Goal: Information Seeking & Learning: Learn about a topic

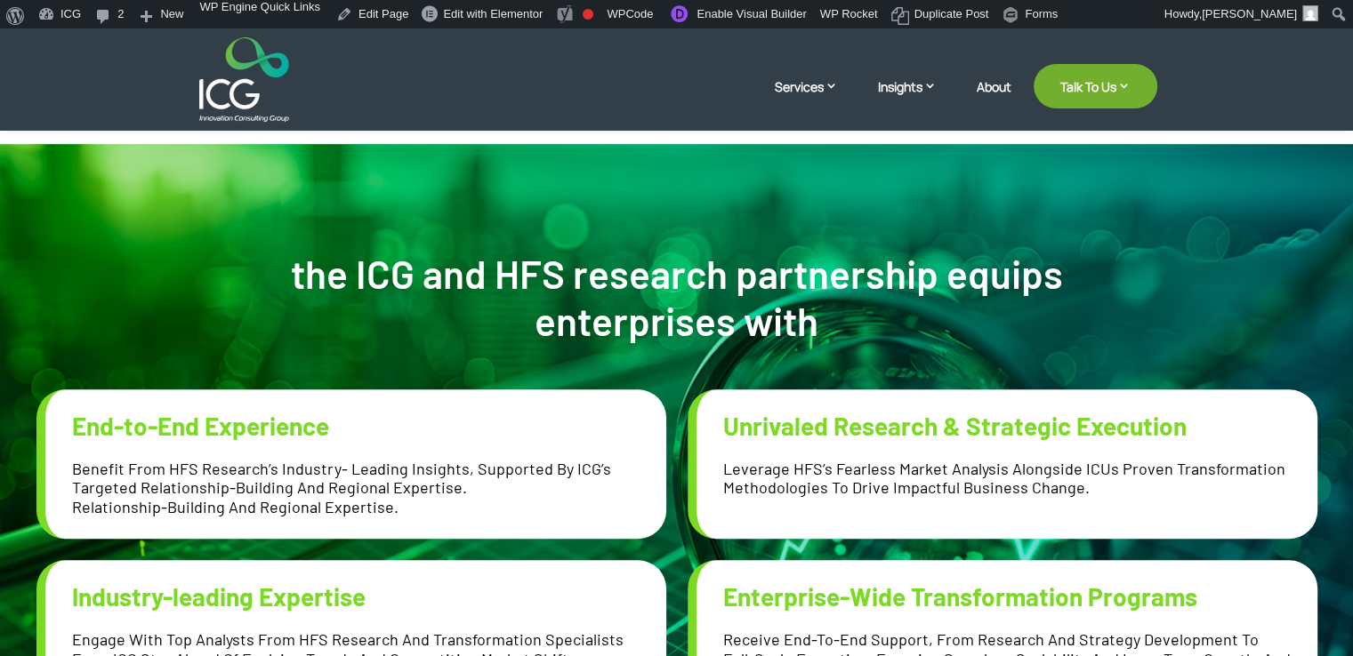
scroll to position [711, 0]
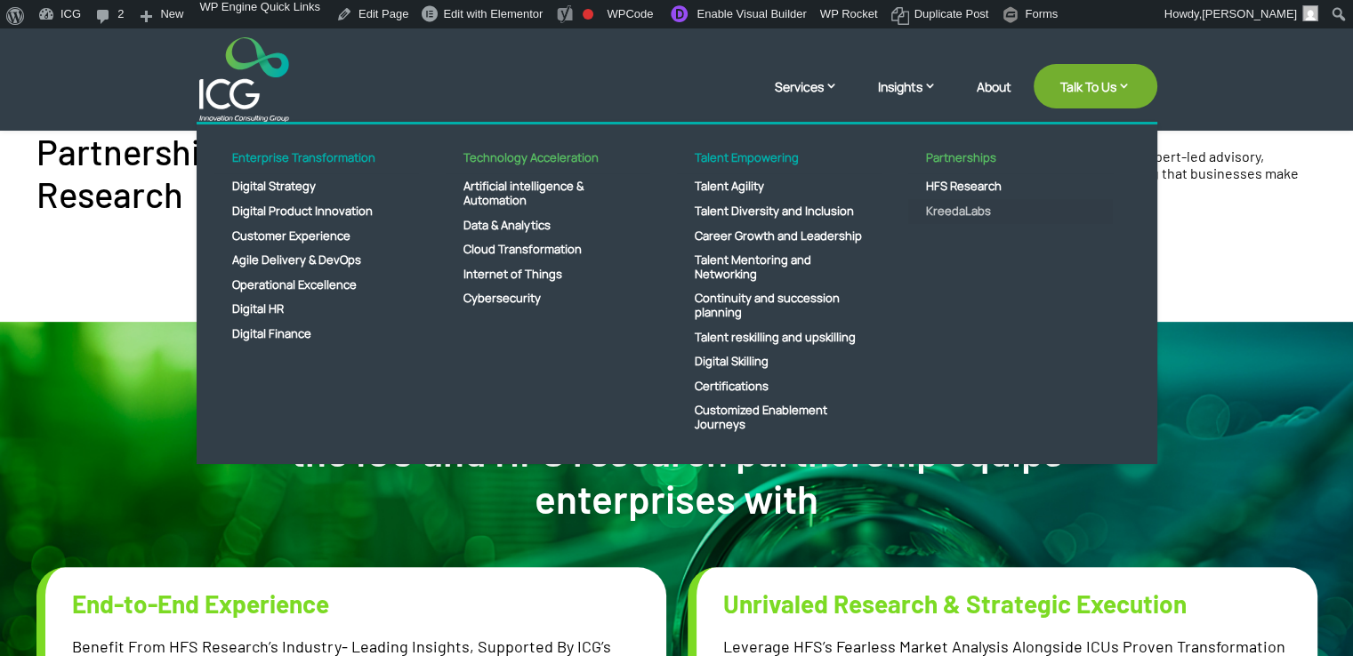
click at [960, 204] on link "KreedaLabs" at bounding box center [1010, 211] width 205 height 25
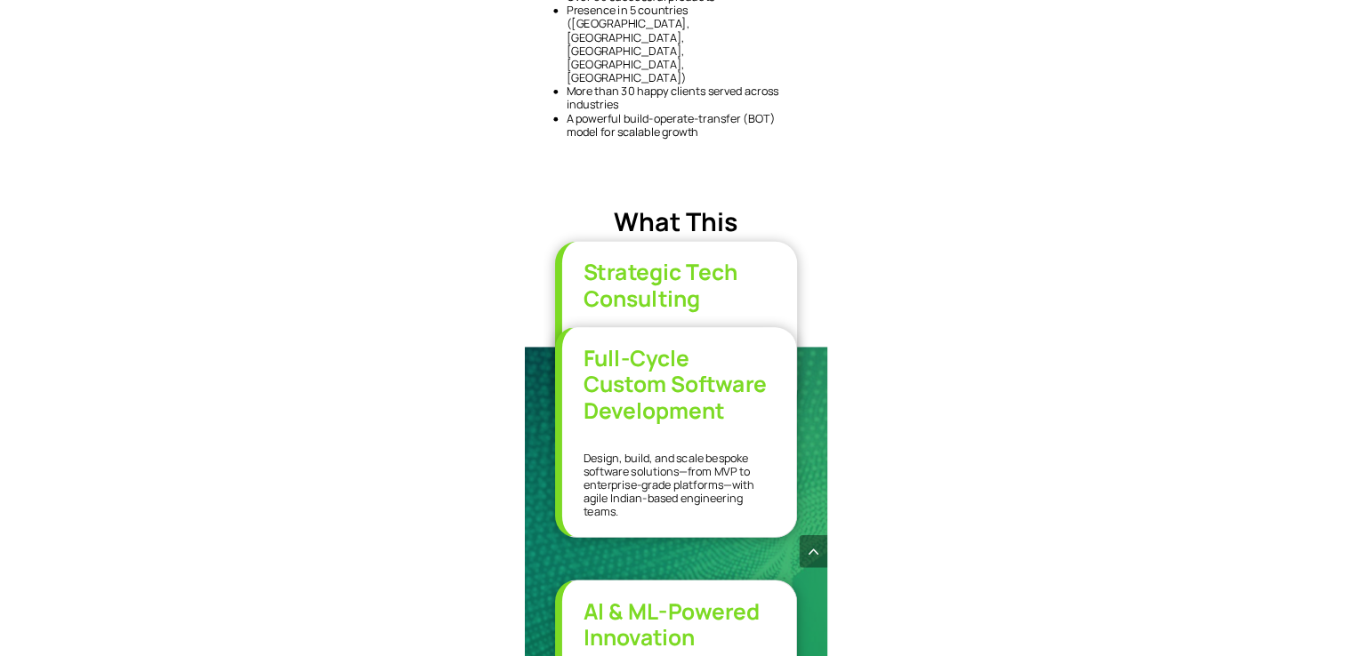
scroll to position [2103, 0]
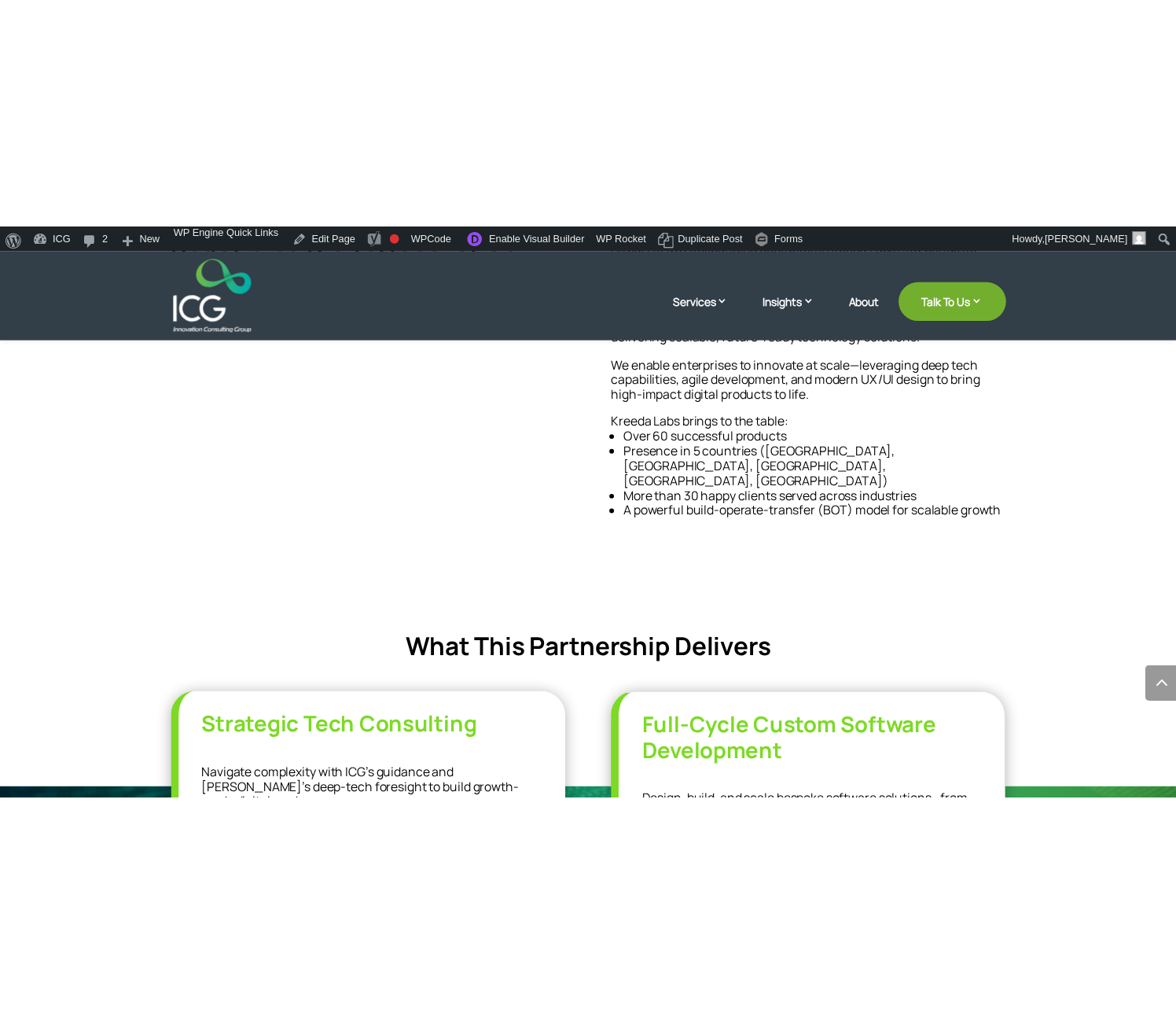
scroll to position [759, 0]
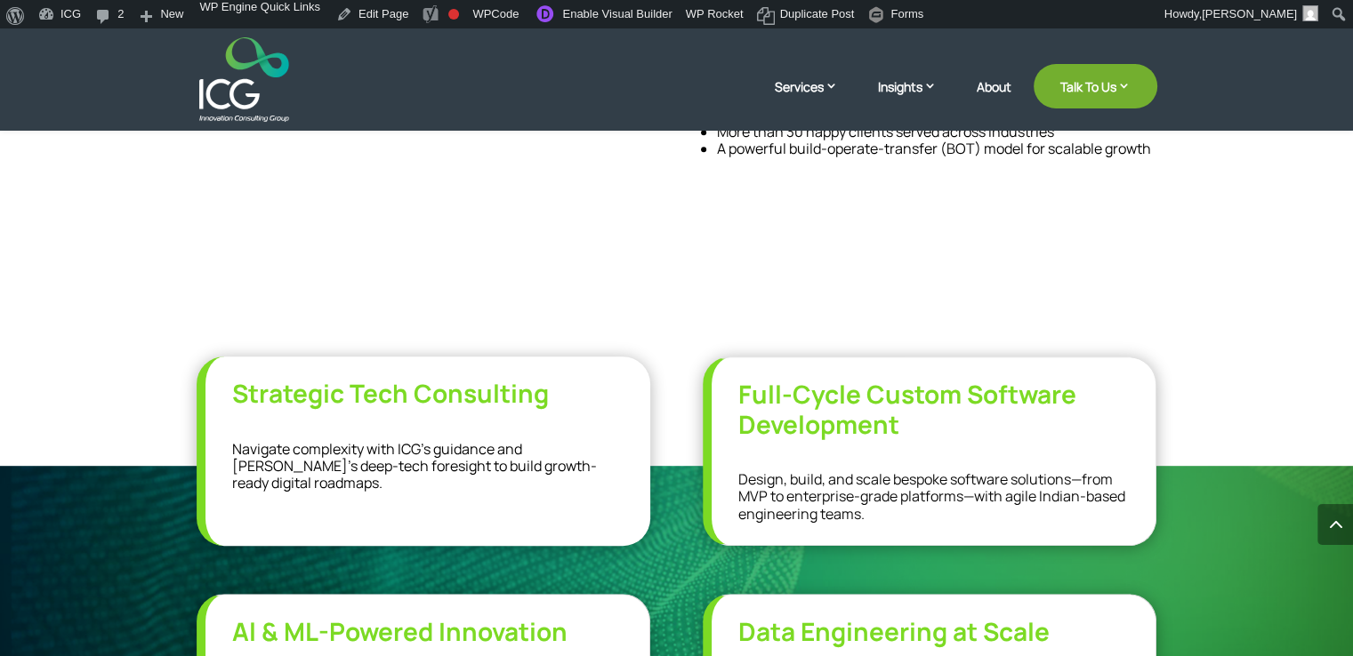
click at [633, 285] on span "What This Partnership Delivers" at bounding box center [677, 304] width 420 height 39
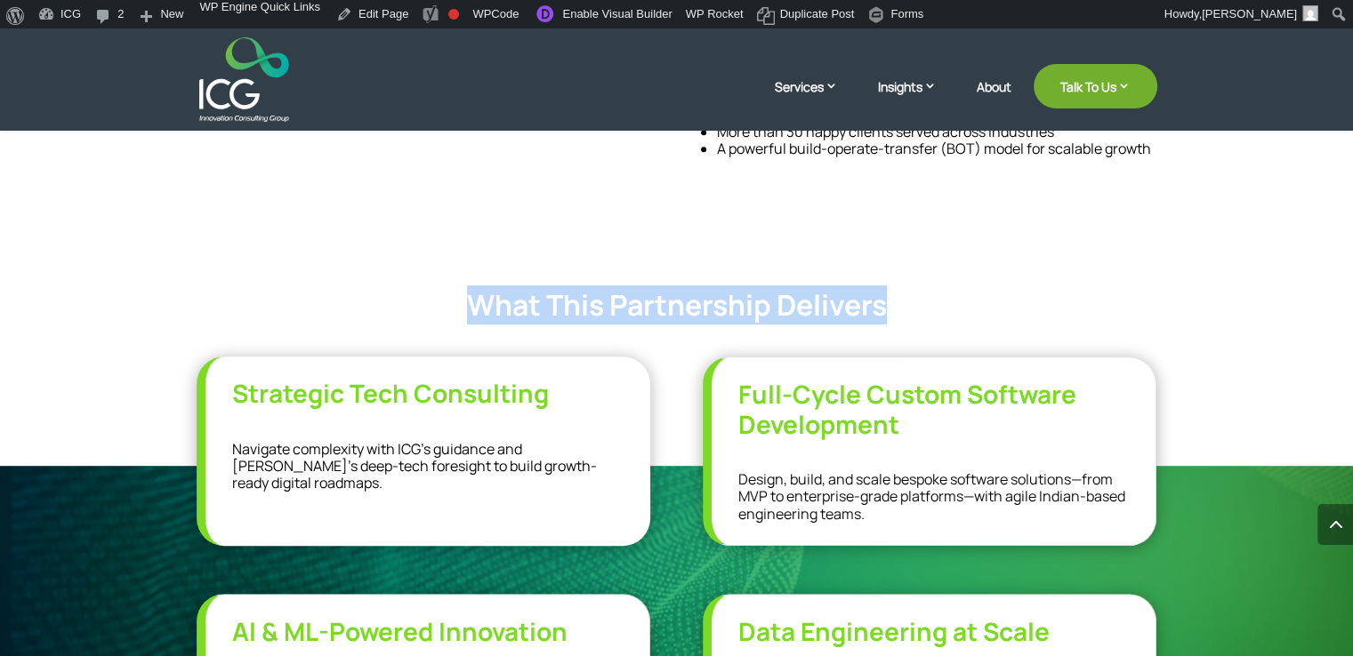
click at [633, 285] on span "What This Partnership Delivers" at bounding box center [677, 304] width 420 height 39
click at [483, 222] on div "Redefining Digital Innovation: ICG’s Subsidiary, Kreeda Labs As part of ICG’s e…" at bounding box center [676, 51] width 1353 height 829
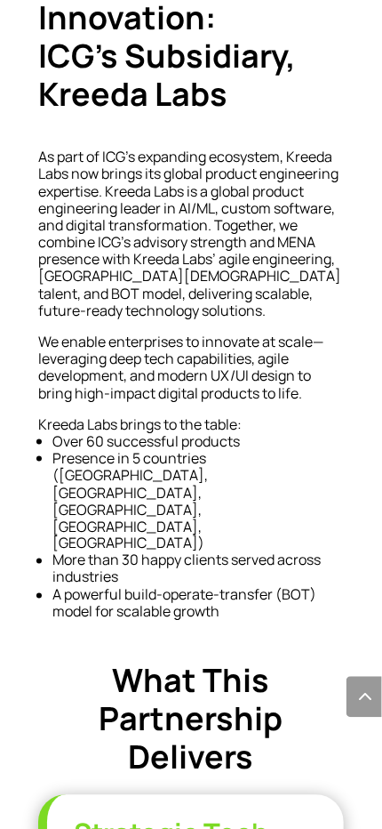
scroll to position [1067, 0]
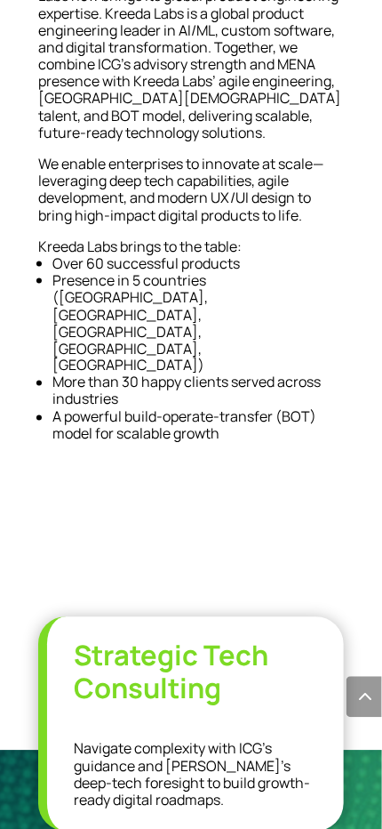
click at [202, 481] on span "What This Partnership Delivers" at bounding box center [192, 541] width 184 height 120
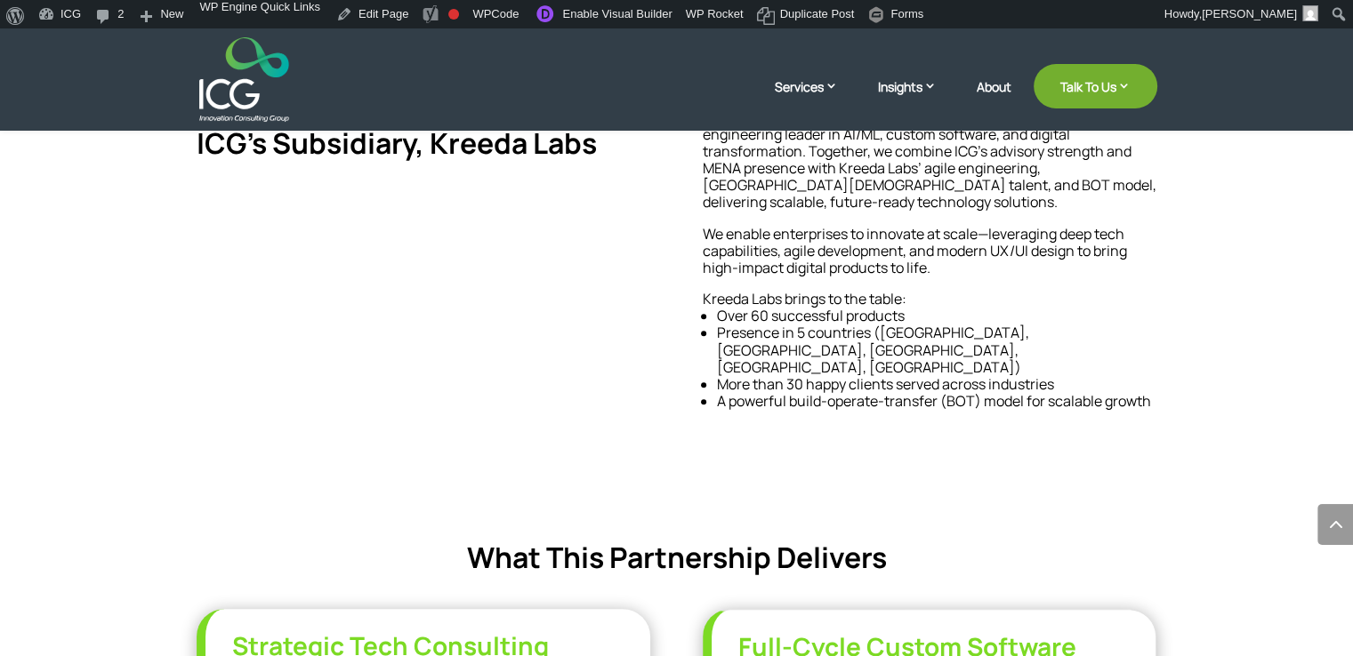
scroll to position [783, 0]
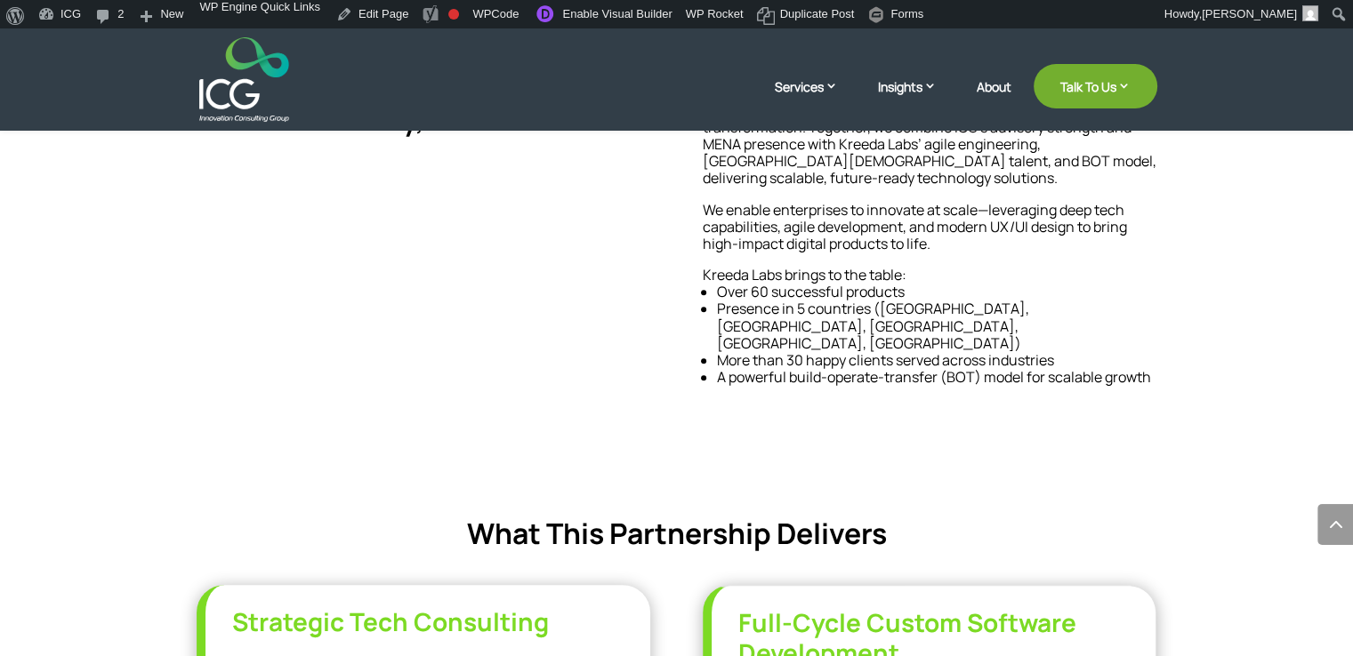
scroll to position [783, 0]
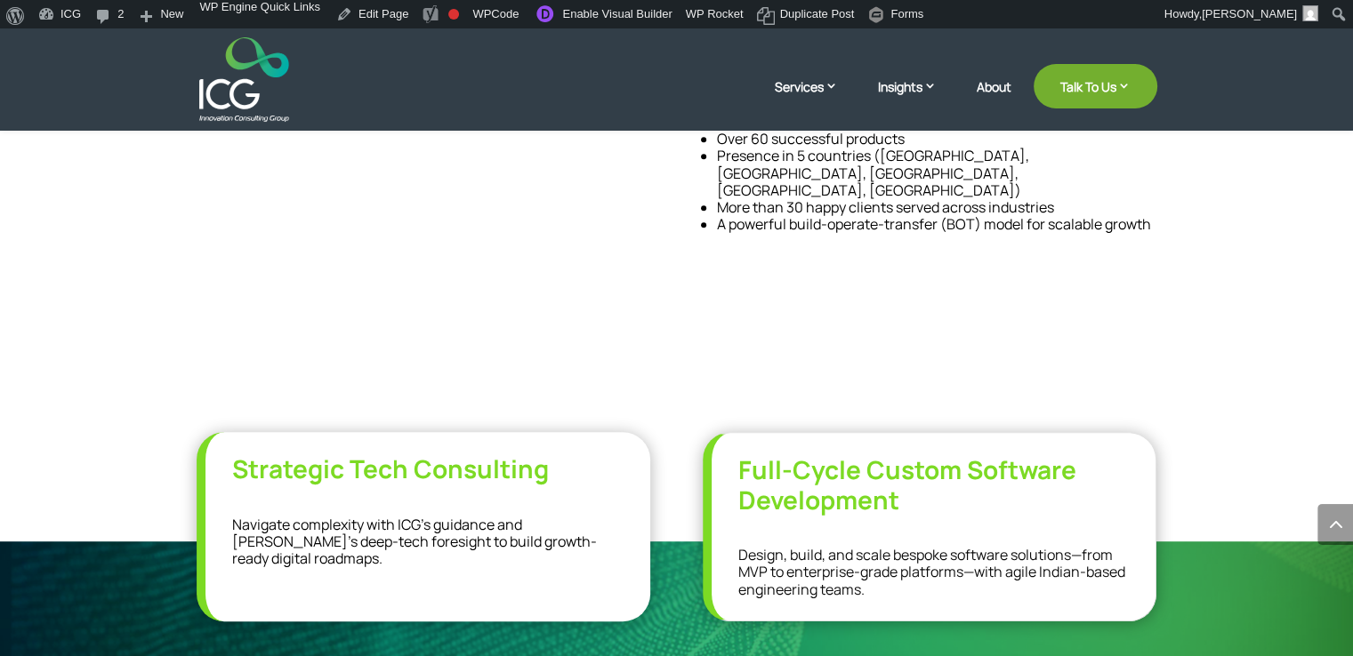
click at [647, 361] on span "What This Partnership Delivers" at bounding box center [677, 380] width 420 height 39
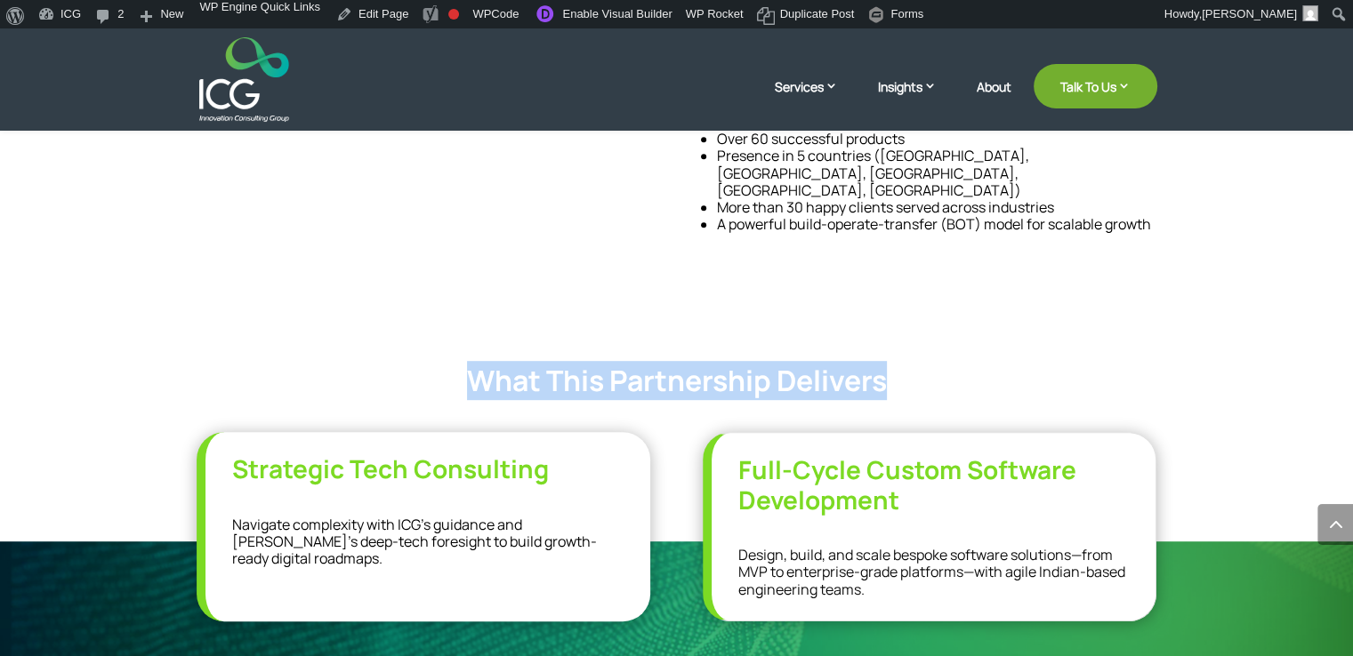
click at [647, 361] on span "What This Partnership Delivers" at bounding box center [677, 380] width 420 height 39
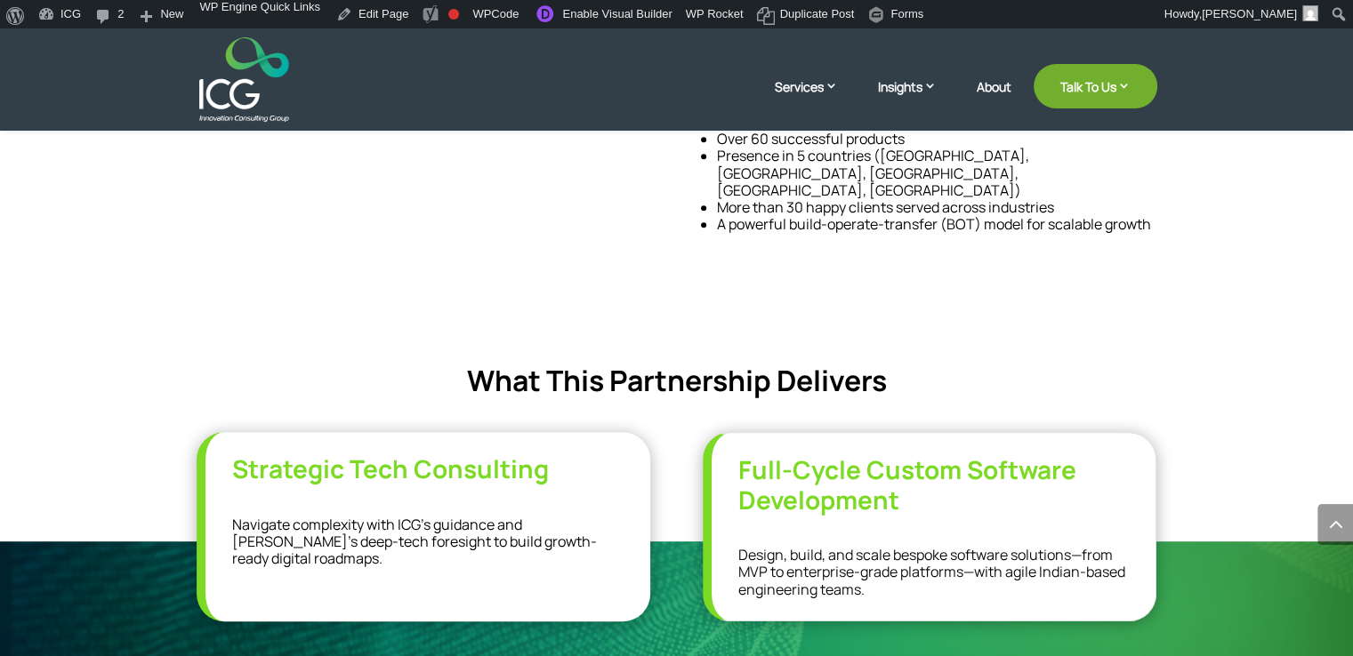
click at [565, 203] on div "Redefining Digital Innovation: ICG’s Subsidiary, Kreeda Labs As part of ICG’s e…" at bounding box center [677, 81] width 960 height 381
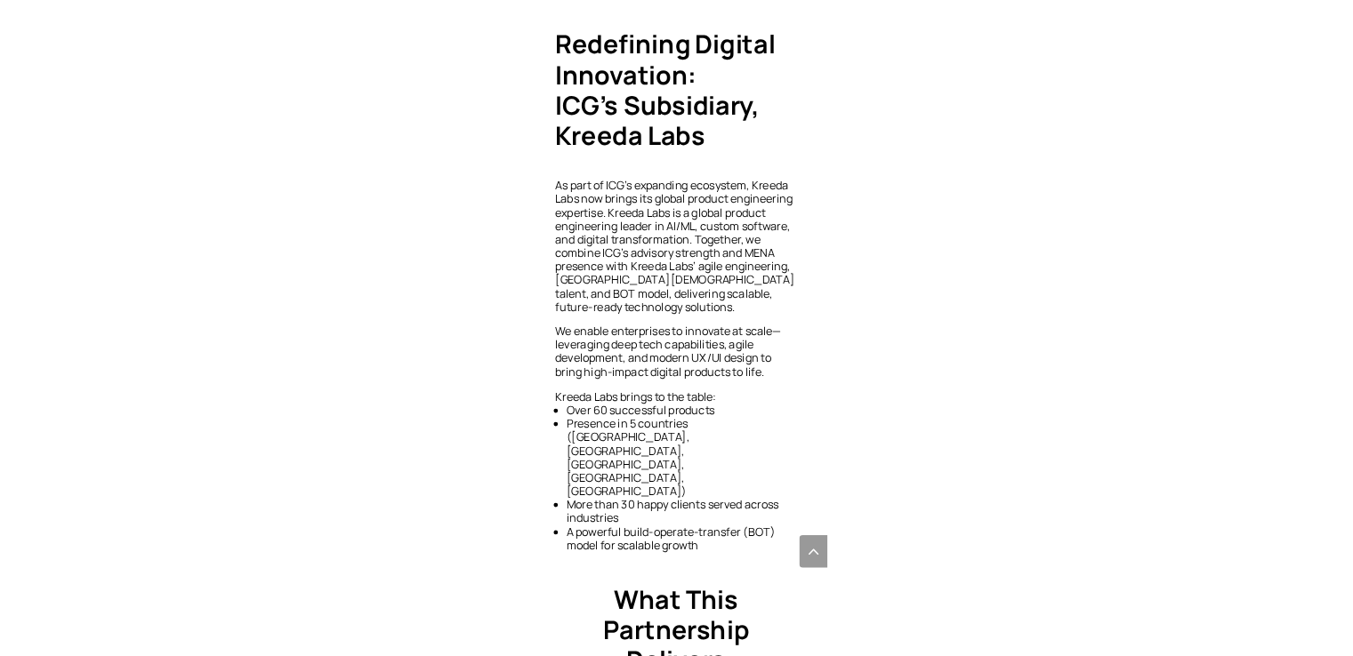
scroll to position [939, 0]
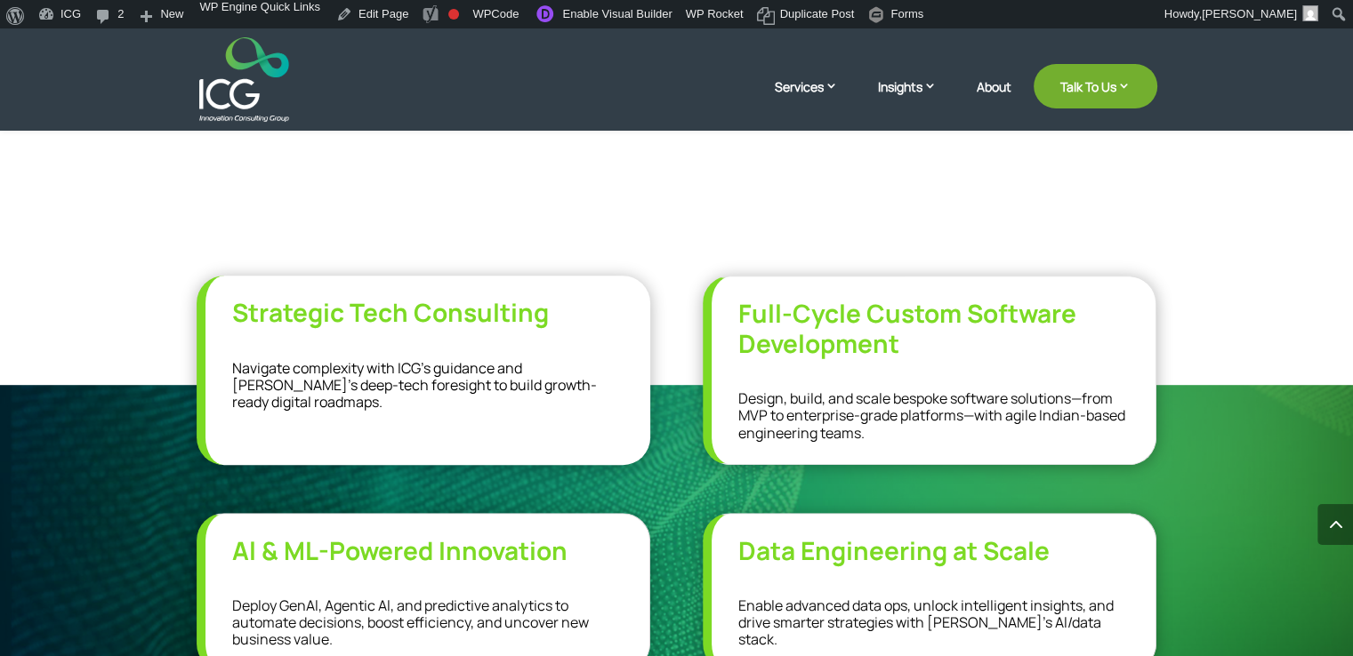
click at [661, 205] on span "What This Partnership Delivers" at bounding box center [677, 224] width 420 height 39
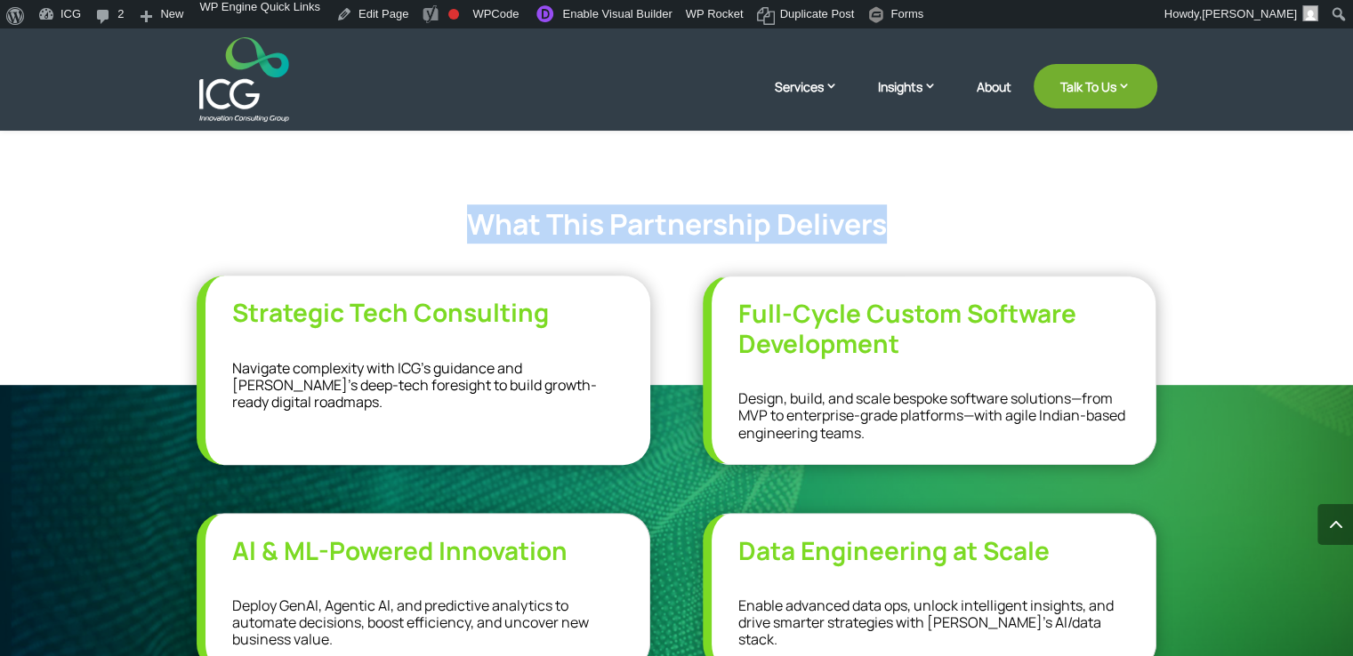
click at [661, 205] on span "What This Partnership Delivers" at bounding box center [677, 224] width 420 height 39
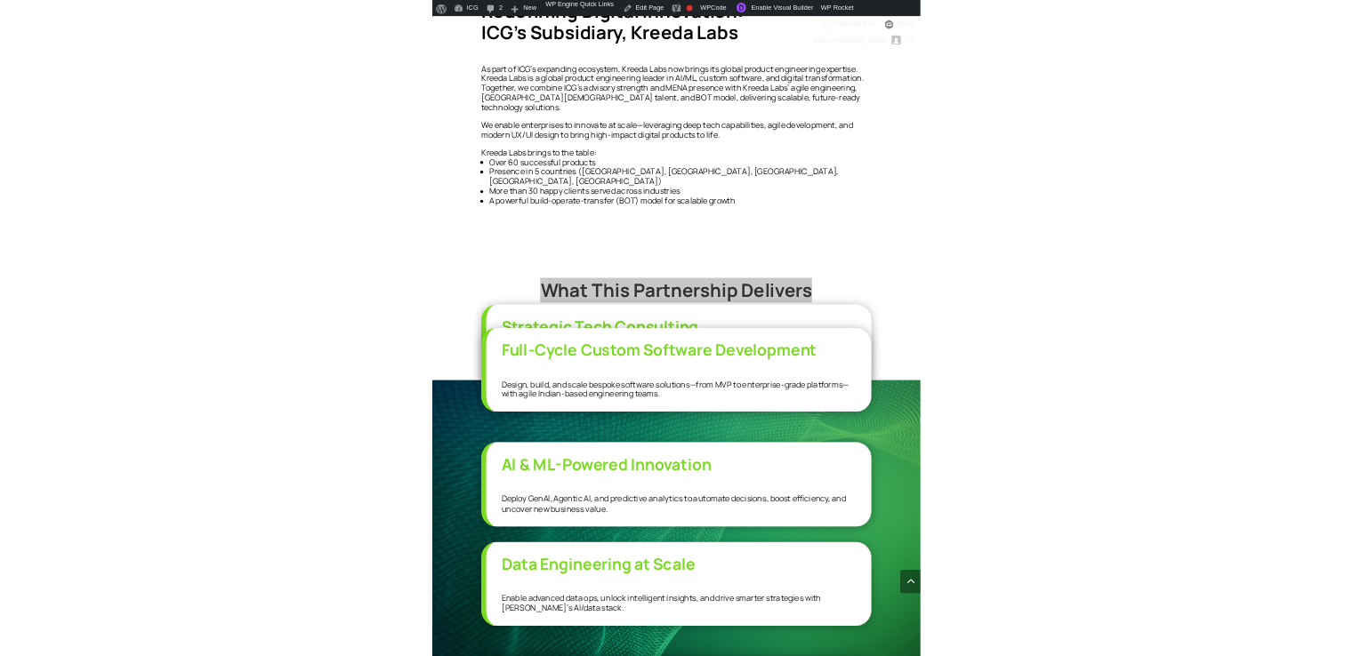
scroll to position [905, 0]
